Goal: Task Accomplishment & Management: Use online tool/utility

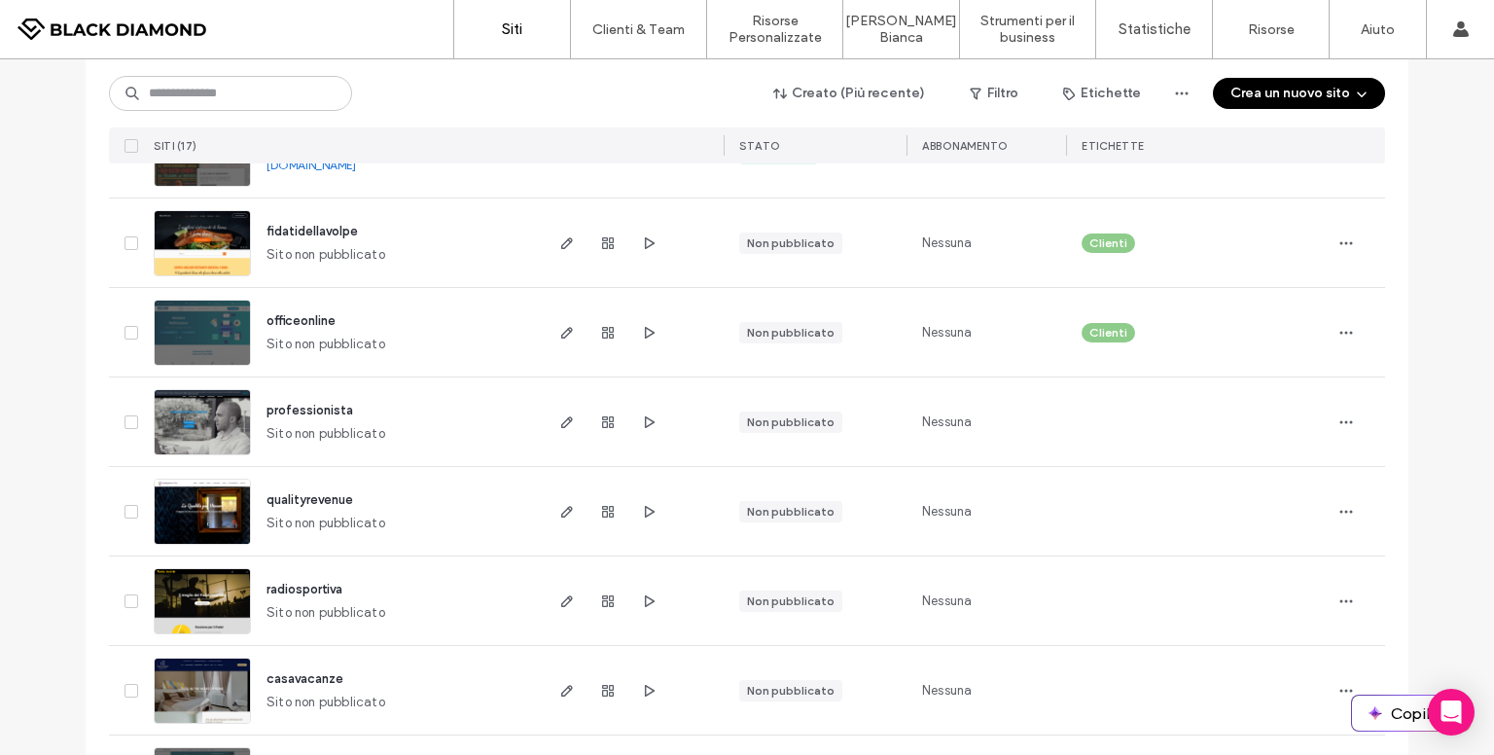
scroll to position [1172, 0]
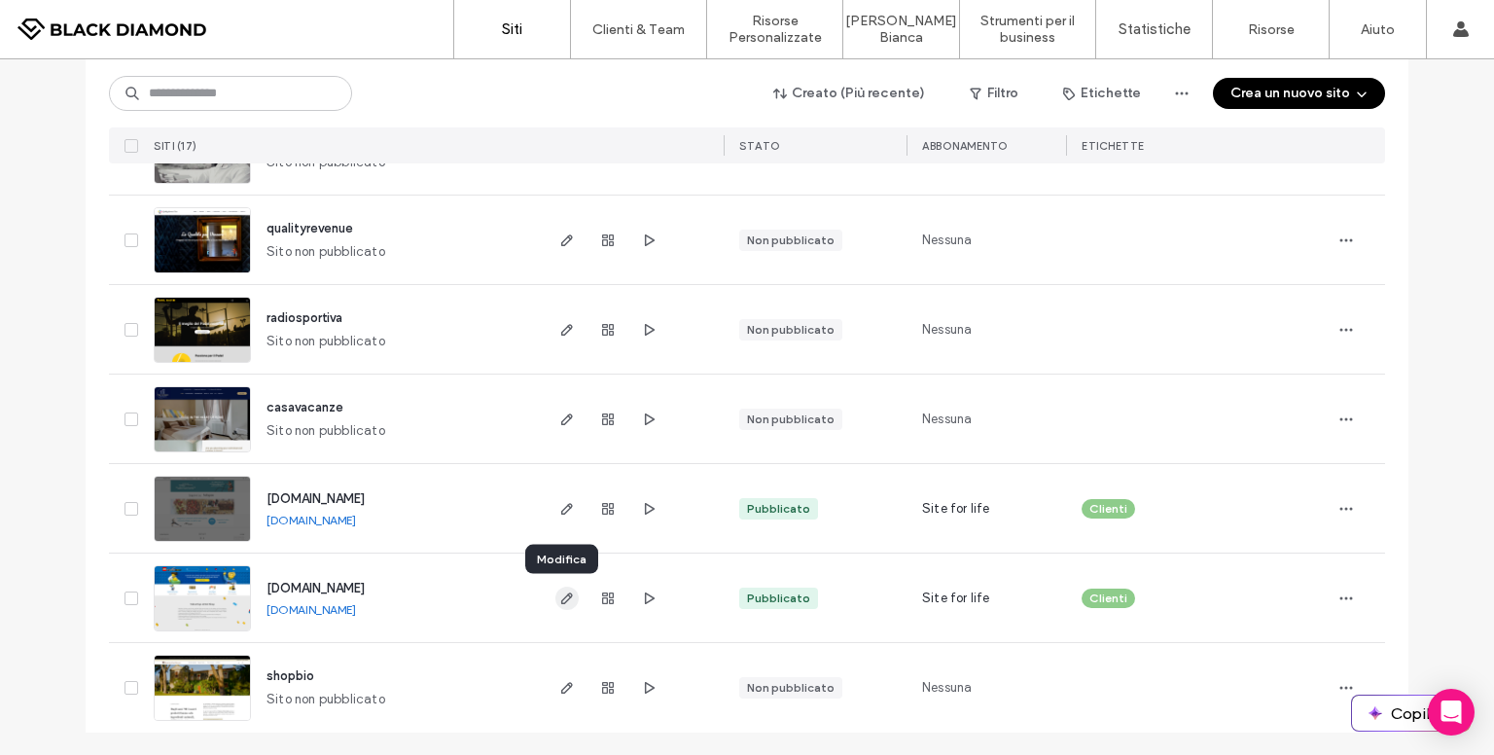
click at [559, 592] on icon "button" at bounding box center [567, 598] width 16 height 16
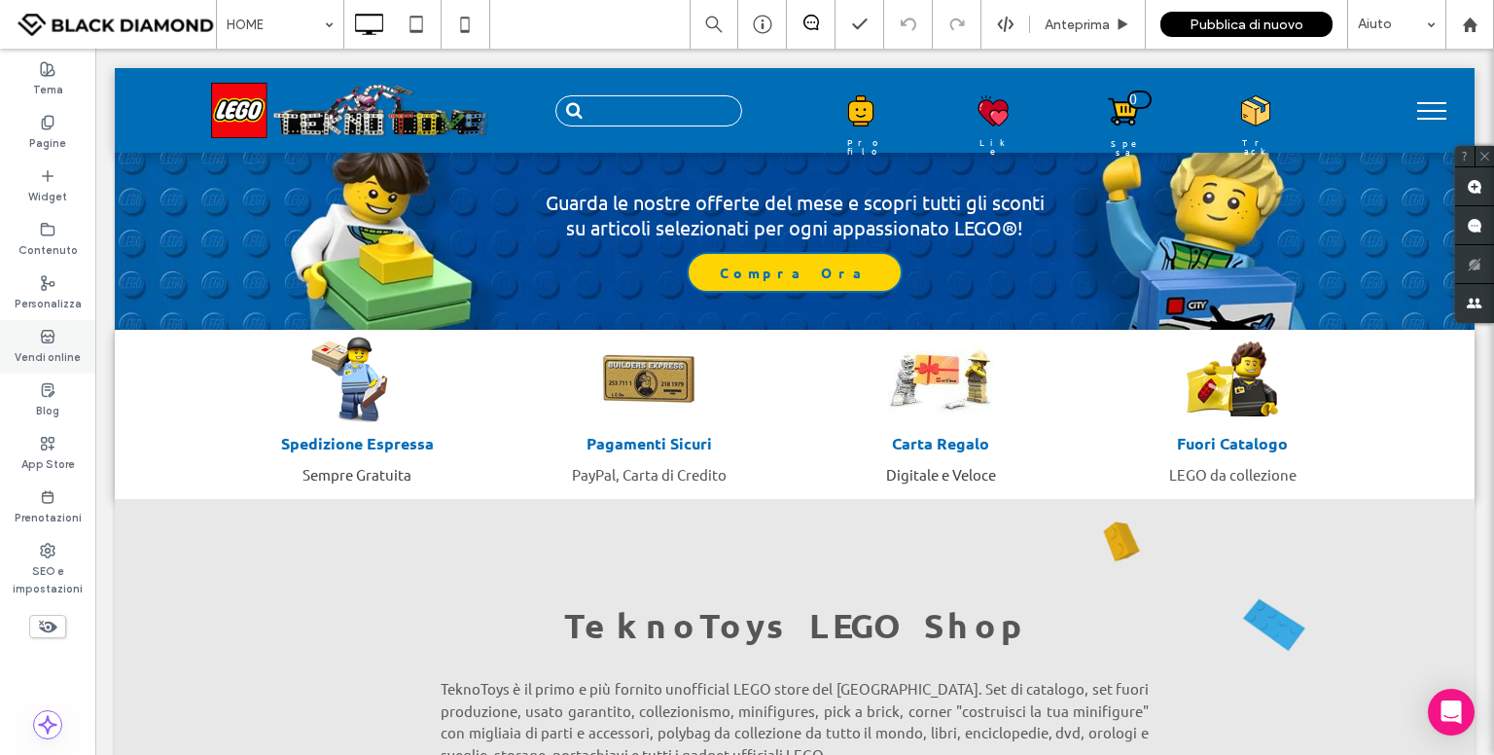
click at [60, 345] on label "Vendi online" at bounding box center [48, 354] width 66 height 21
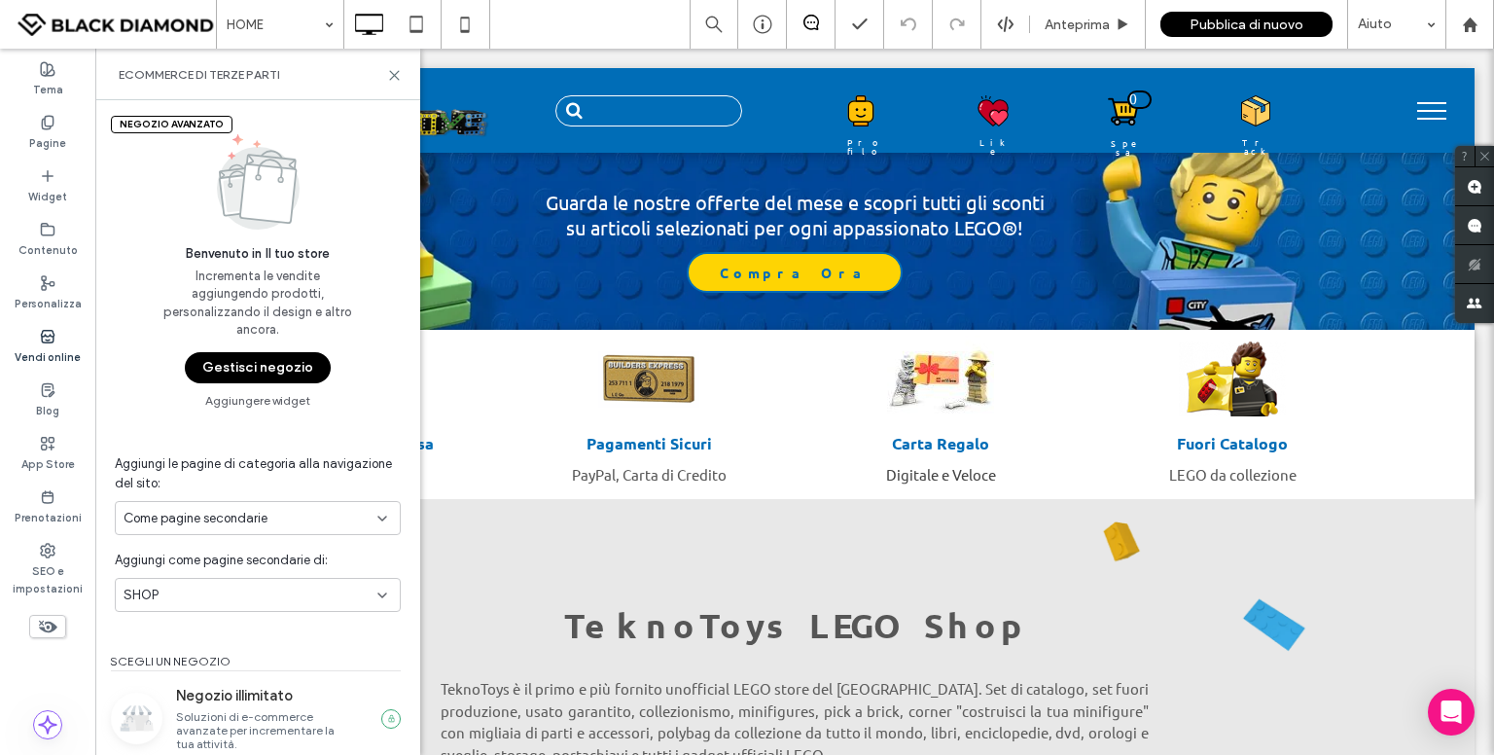
click at [241, 367] on button "Gestisci negozio" at bounding box center [258, 367] width 146 height 31
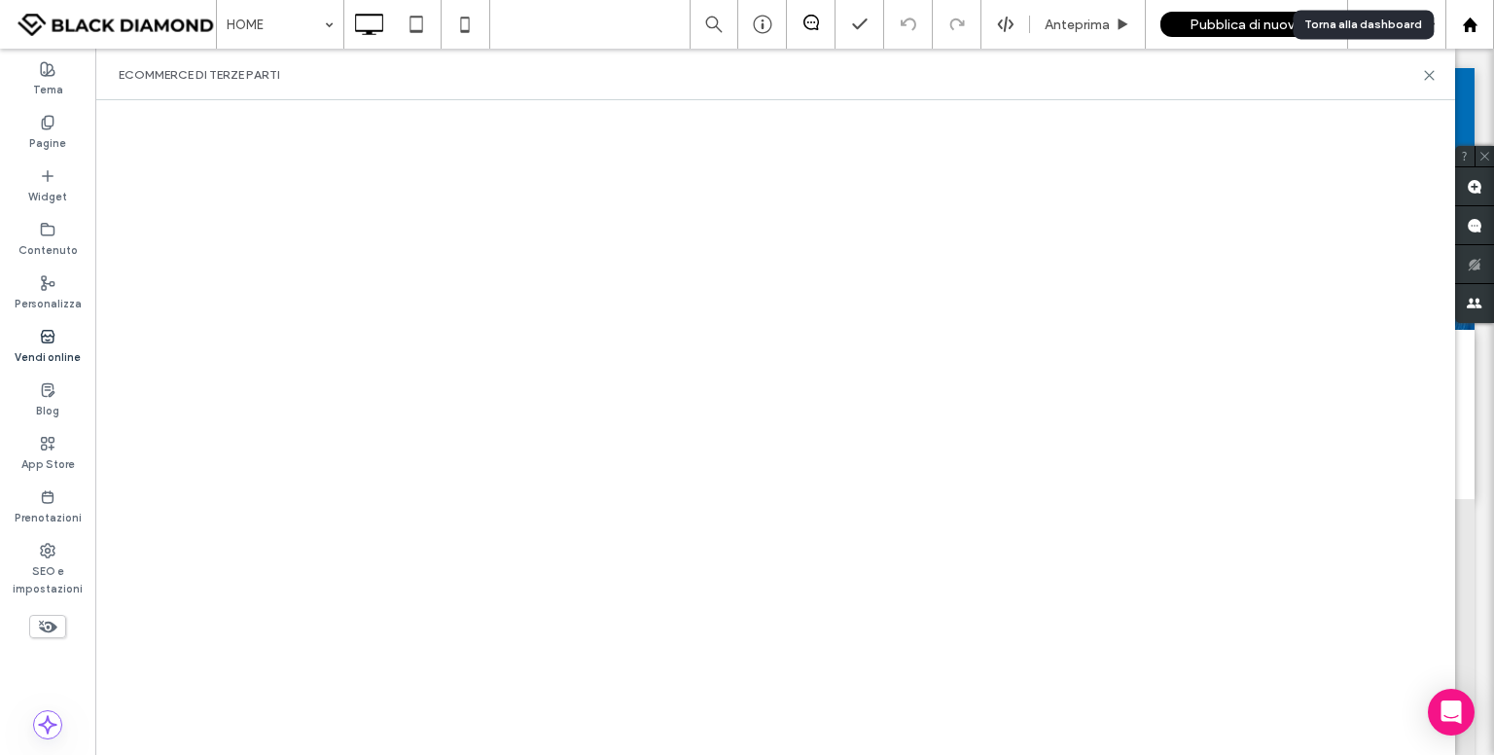
click at [1470, 24] on use at bounding box center [1469, 24] width 15 height 15
